Goal: Task Accomplishment & Management: Use online tool/utility

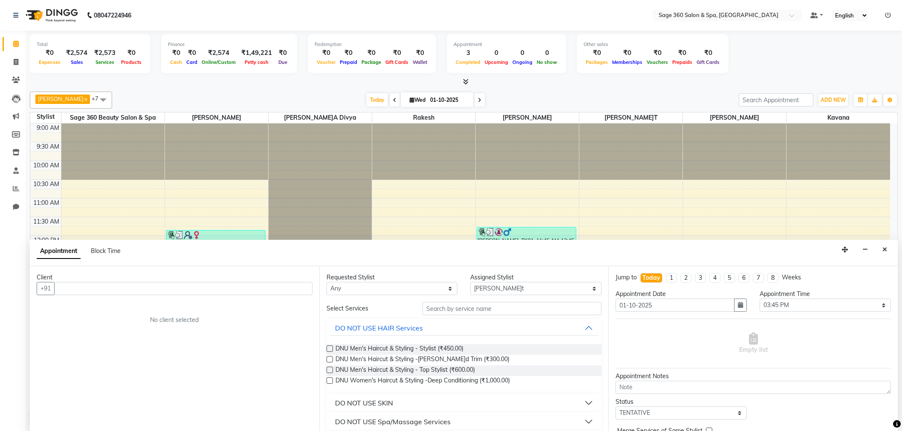
select select "85325"
select select "945"
select select "tentative"
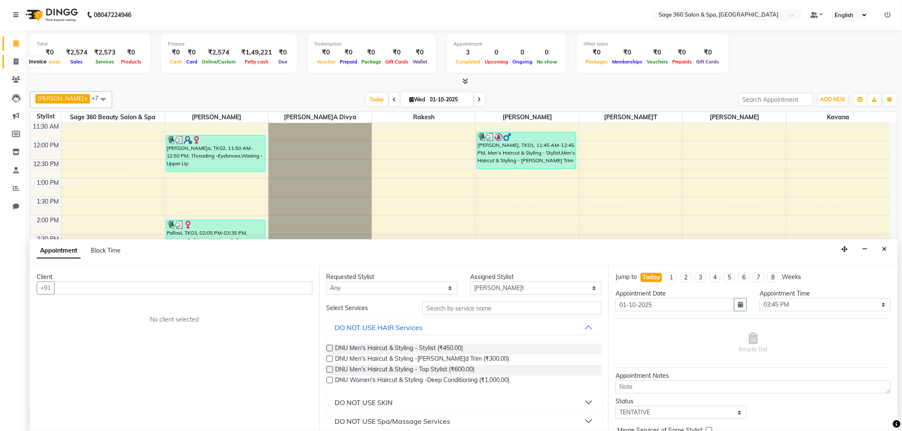
click at [12, 58] on span at bounding box center [16, 62] width 15 height 10
select select "service"
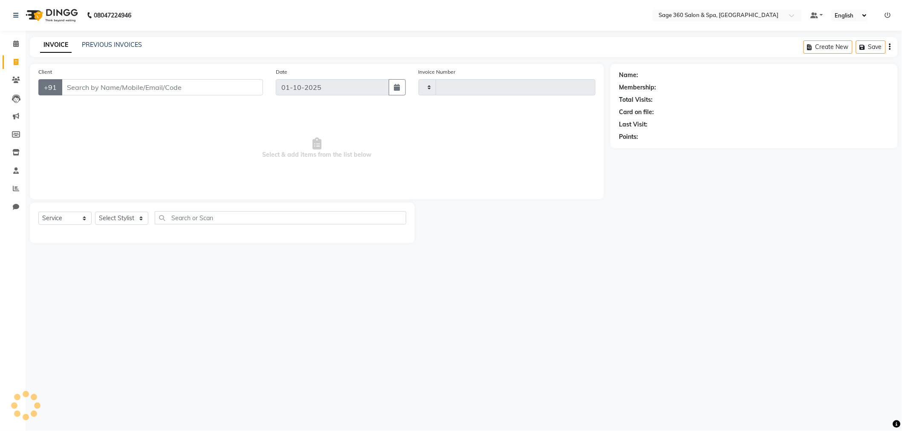
type input "1506"
select select "7678"
click at [101, 80] on input "Client" at bounding box center [163, 87] width 204 height 16
type input "9632399552"
click at [237, 85] on span "Add Client" at bounding box center [243, 87] width 34 height 9
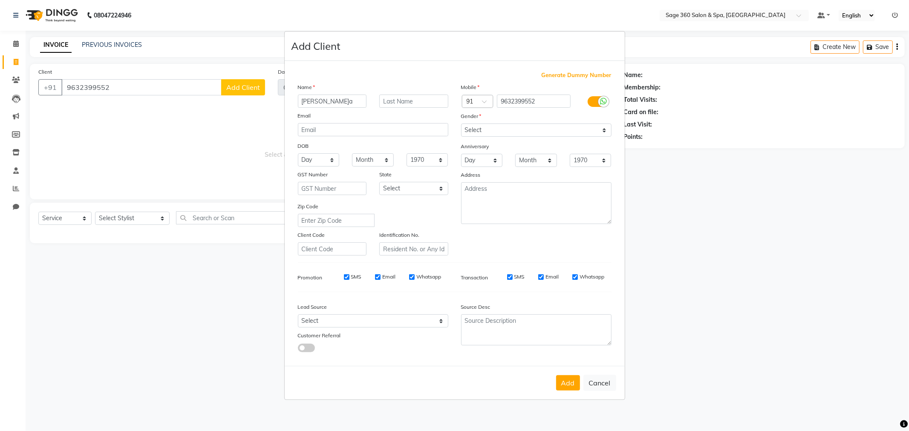
type input "[PERSON_NAME]a"
click at [495, 133] on select "Select [DEMOGRAPHIC_DATA] [DEMOGRAPHIC_DATA] Other Prefer Not To Say" at bounding box center [536, 130] width 150 height 13
select select "[DEMOGRAPHIC_DATA]"
click at [461, 124] on select "Select [DEMOGRAPHIC_DATA] [DEMOGRAPHIC_DATA] Other Prefer Not To Say" at bounding box center [536, 130] width 150 height 13
click at [568, 381] on button "Add" at bounding box center [568, 383] width 24 height 15
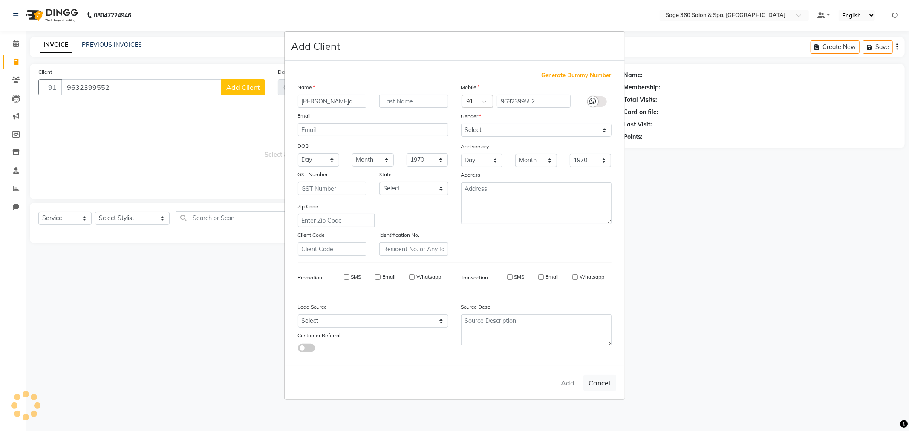
type input "96******52"
select select
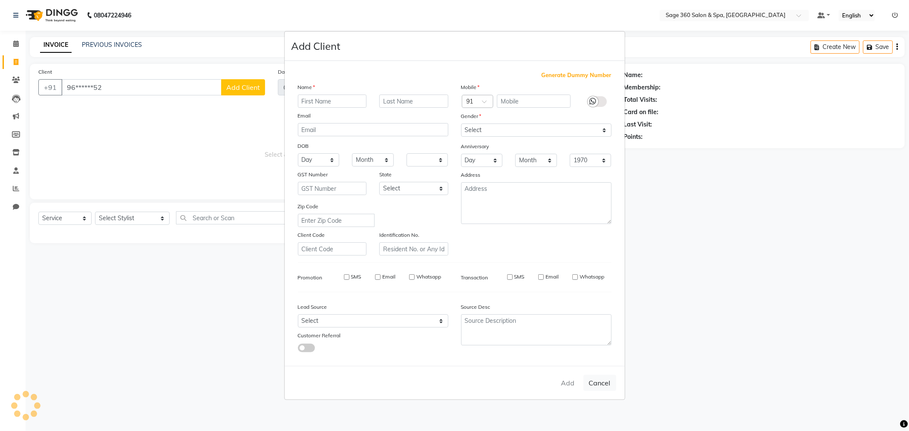
select select
checkbox input "false"
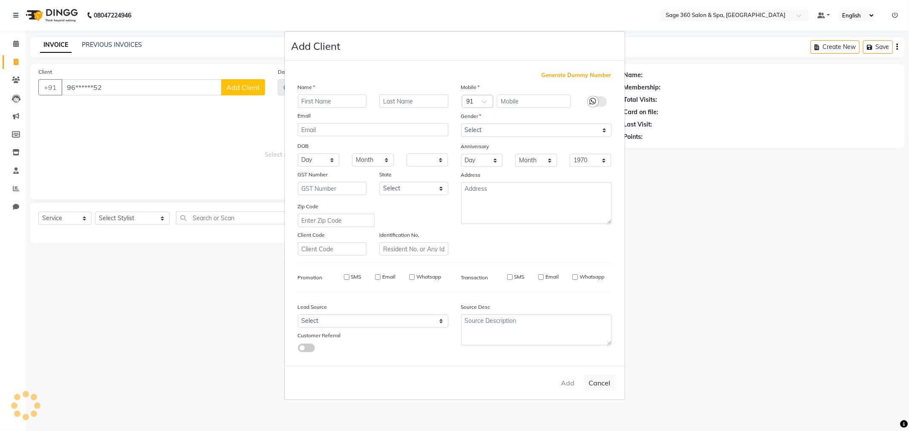
checkbox input "false"
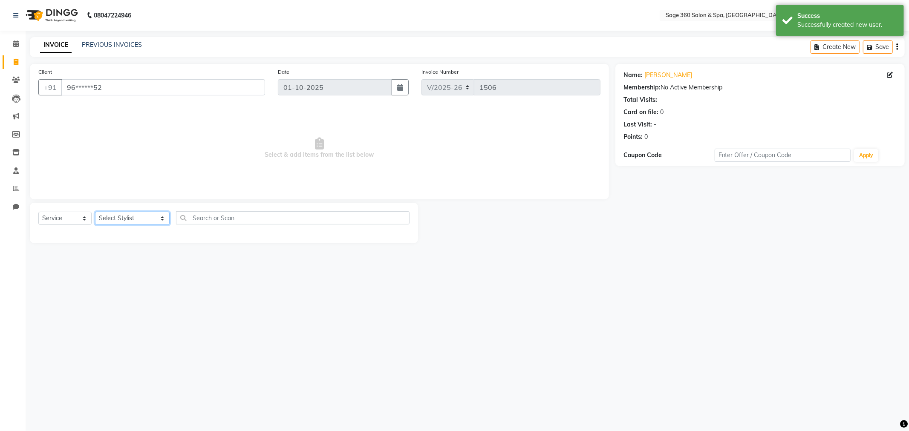
click at [143, 219] on select "Select Stylist[PERSON_NAME][PERSON_NAME] Kavana[PERSON_NAME]a[PERSON_NAME]t[PER…" at bounding box center [132, 218] width 75 height 13
select select "68050"
click at [95, 212] on select "Select Stylist[PERSON_NAME][PERSON_NAME] Kavana[PERSON_NAME]a[PERSON_NAME]t[PER…" at bounding box center [132, 218] width 75 height 13
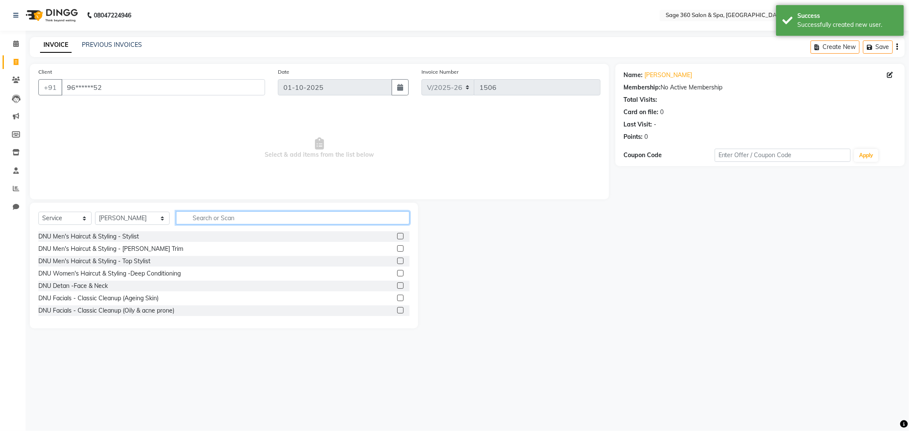
click at [194, 218] on input "text" at bounding box center [293, 217] width 234 height 13
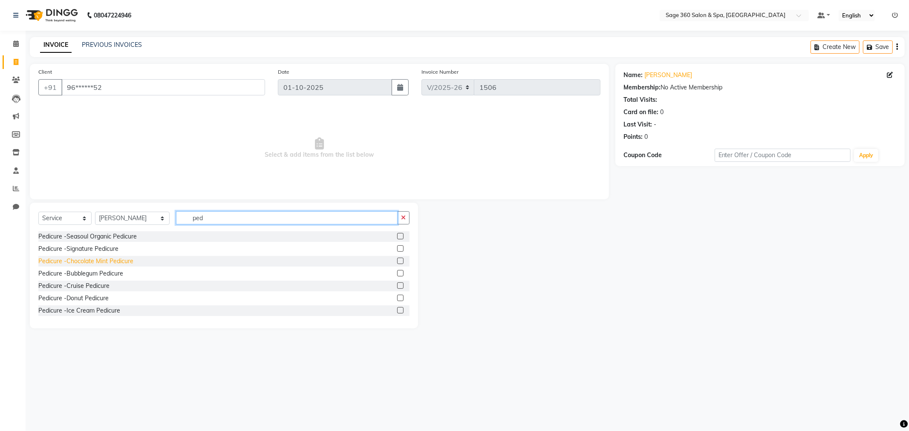
type input "ped"
click at [83, 260] on div "Pedicure -Chocolate Mint Pedicure" at bounding box center [85, 261] width 95 height 9
checkbox input "false"
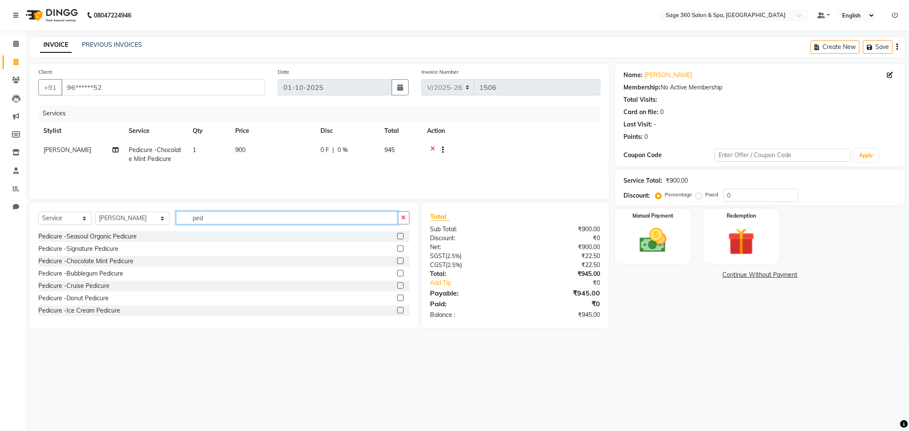
click at [206, 219] on input "ped" at bounding box center [287, 217] width 222 height 13
type input "p"
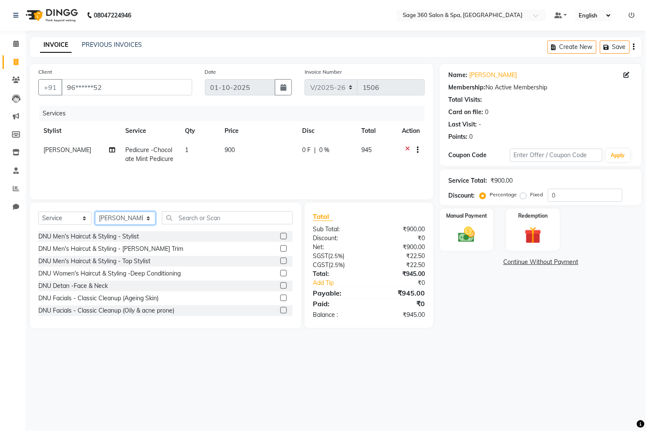
click at [107, 216] on select "Select Stylist[PERSON_NAME][PERSON_NAME] Kavana[PERSON_NAME]a[PERSON_NAME]t[PER…" at bounding box center [125, 218] width 61 height 13
select select "85325"
click at [95, 212] on select "Select Stylist[PERSON_NAME][PERSON_NAME] Kavana[PERSON_NAME]a[PERSON_NAME]t[PER…" at bounding box center [125, 218] width 61 height 13
click at [202, 211] on input "text" at bounding box center [227, 217] width 130 height 13
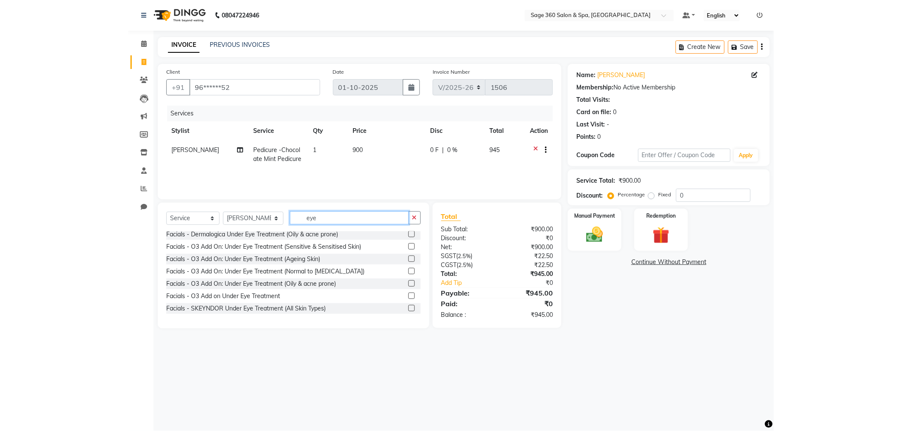
scroll to position [38, 0]
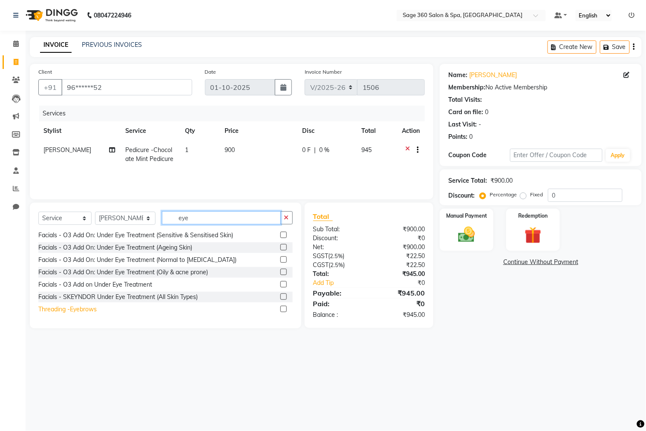
type input "eye"
click at [82, 312] on div "Threading -Eyebrows" at bounding box center [67, 309] width 58 height 9
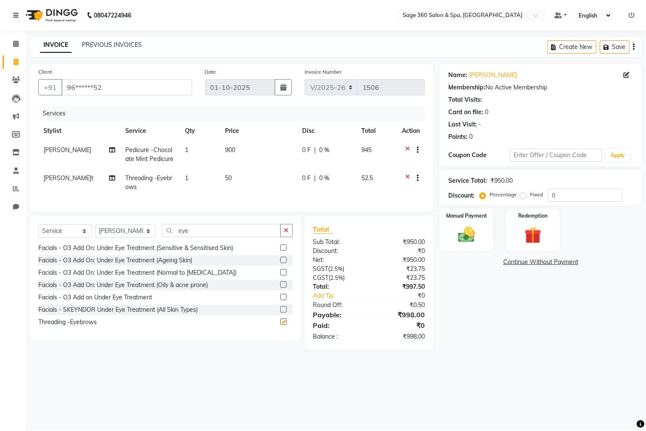
checkbox input "false"
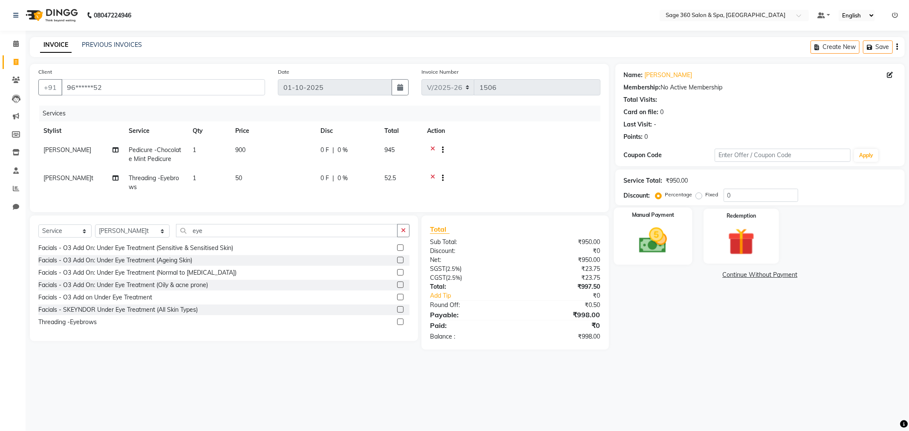
click at [647, 238] on img at bounding box center [653, 241] width 46 height 32
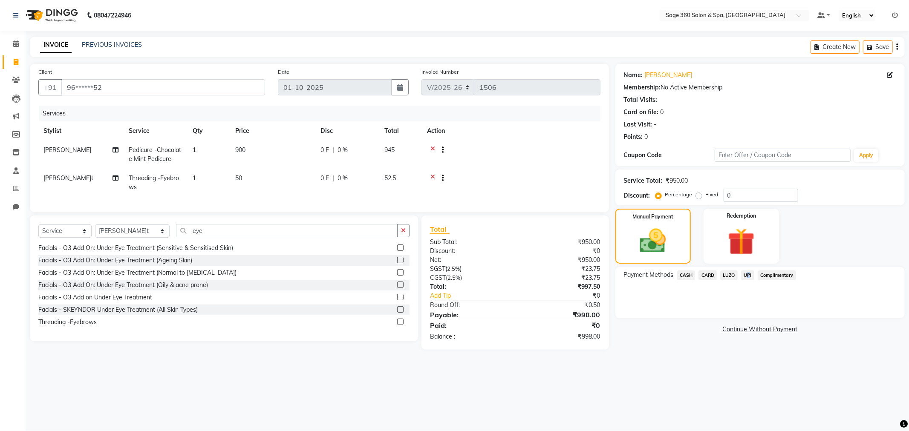
click at [746, 274] on span "UPI" at bounding box center [747, 276] width 13 height 10
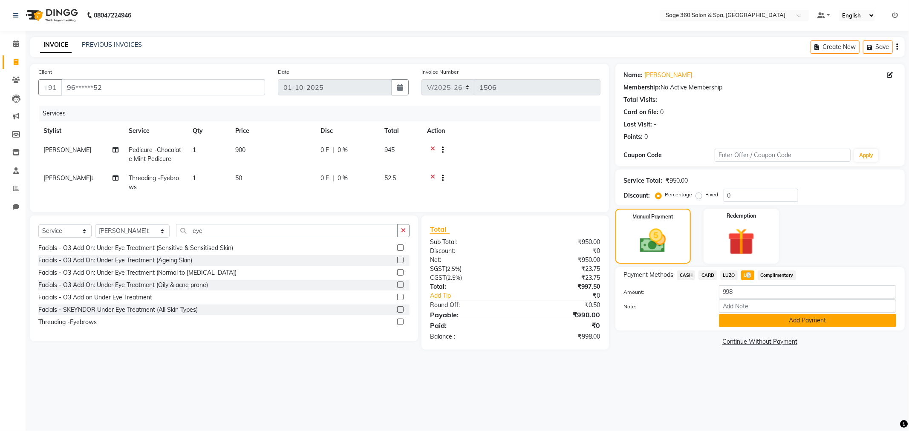
click at [742, 322] on button "Add Payment" at bounding box center [807, 320] width 177 height 13
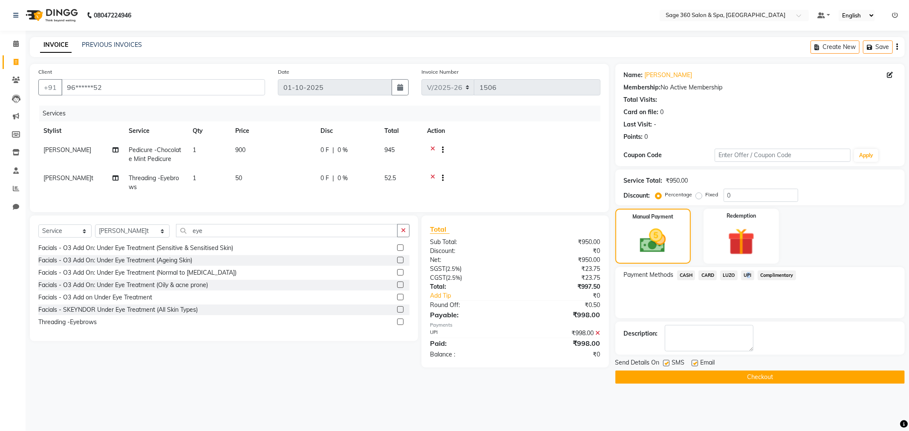
click at [674, 378] on button "Checkout" at bounding box center [760, 377] width 289 height 13
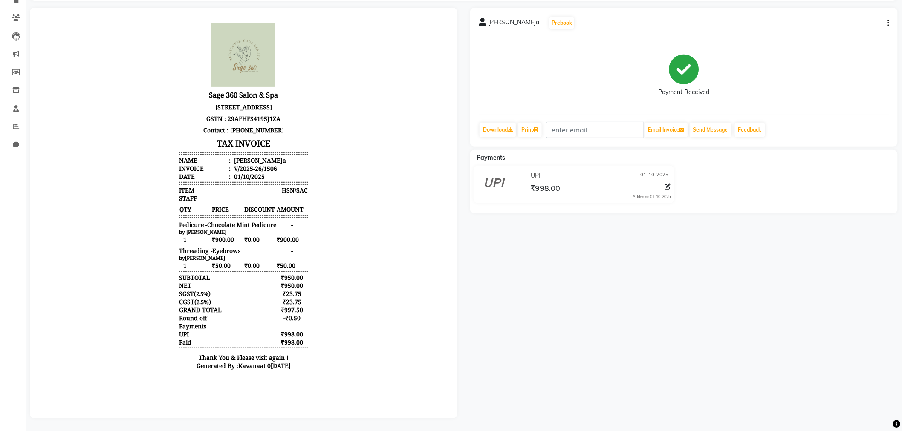
scroll to position [69, 0]
